Goal: Task Accomplishment & Management: Manage account settings

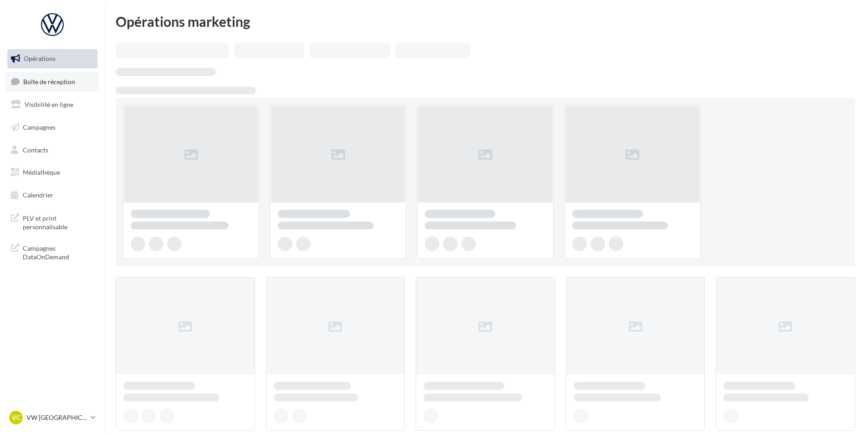
click at [55, 85] on span "Boîte de réception" at bounding box center [49, 81] width 52 height 8
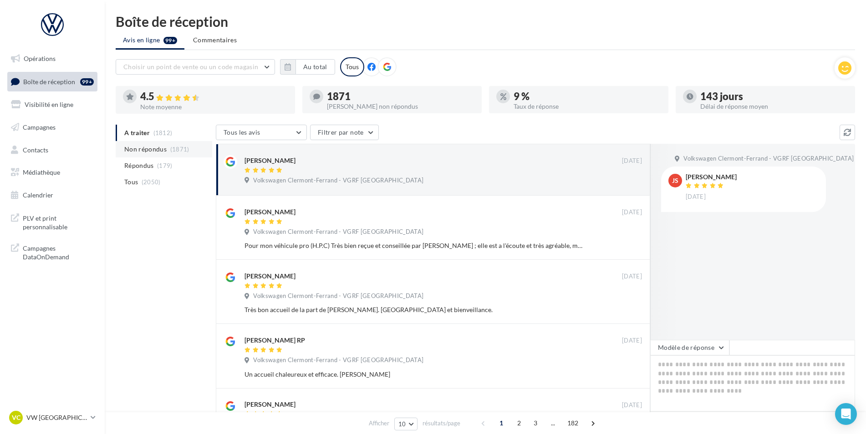
click at [172, 145] on li "Non répondus (1871)" at bounding box center [164, 149] width 97 height 16
click at [150, 166] on span "Répondus" at bounding box center [139, 165] width 30 height 9
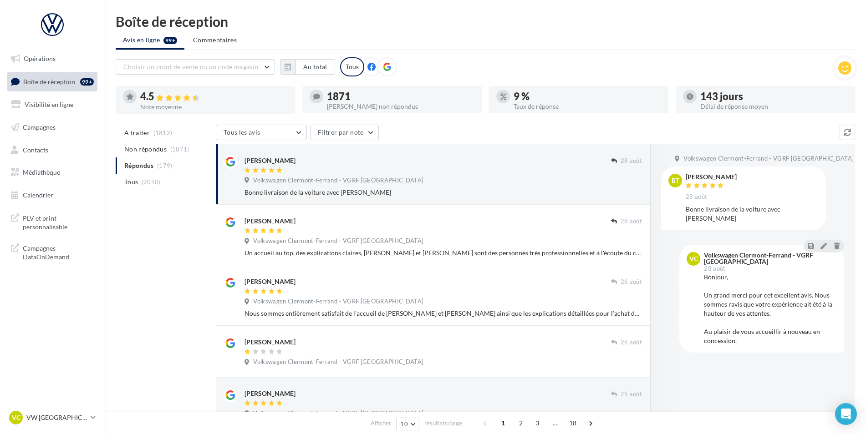
click at [149, 167] on ul "A traiter (1812) Non répondus (1871) Répondus (179) Tous (2050)" at bounding box center [164, 158] width 97 height 66
click at [139, 166] on ul "A traiter (1812) Non répondus (1871) Répondus (179) Tous (2050)" at bounding box center [164, 158] width 97 height 66
click at [148, 150] on span "Non répondus" at bounding box center [145, 149] width 42 height 9
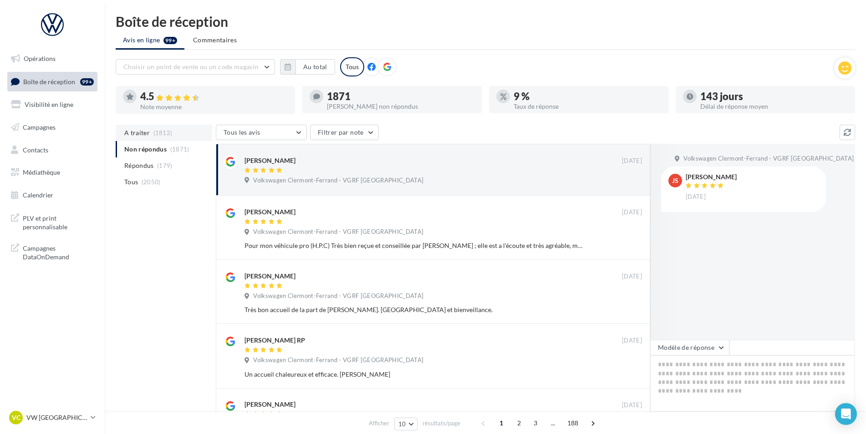
click at [151, 134] on li "A traiter (1812)" at bounding box center [164, 133] width 97 height 16
click at [290, 66] on icon "button" at bounding box center [288, 66] width 6 height 7
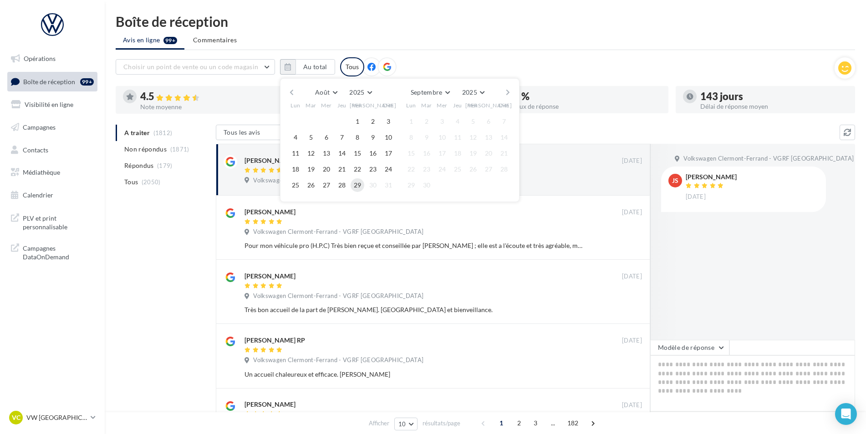
click at [357, 188] on button "29" at bounding box center [358, 185] width 14 height 14
click at [343, 184] on button "28" at bounding box center [342, 185] width 14 height 14
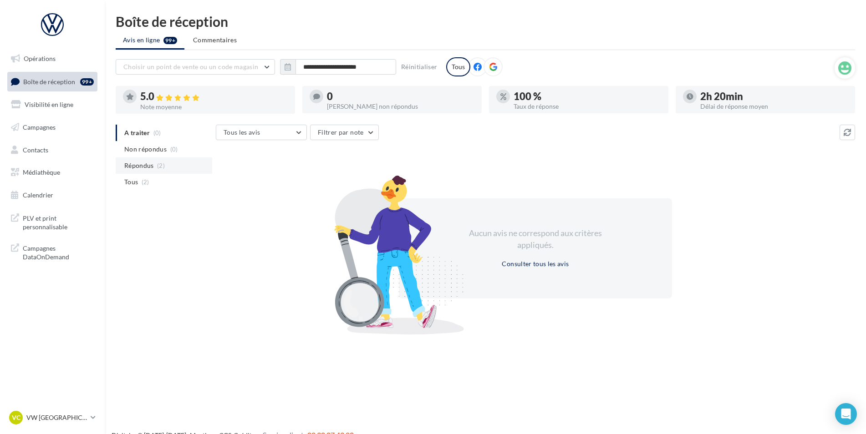
click at [164, 165] on li "Répondus (2)" at bounding box center [164, 166] width 97 height 16
